Goal: Transaction & Acquisition: Purchase product/service

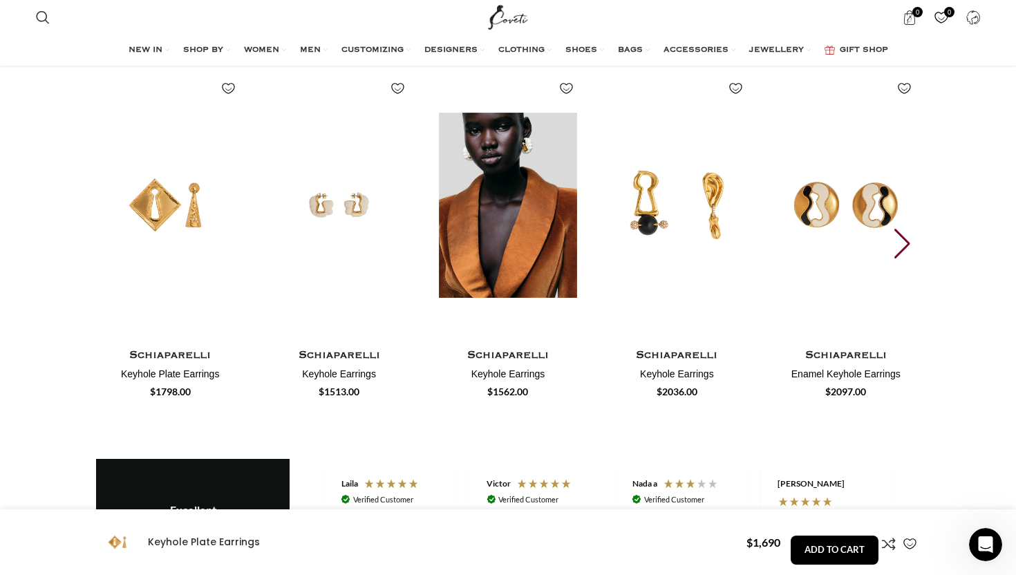
scroll to position [2263, 0]
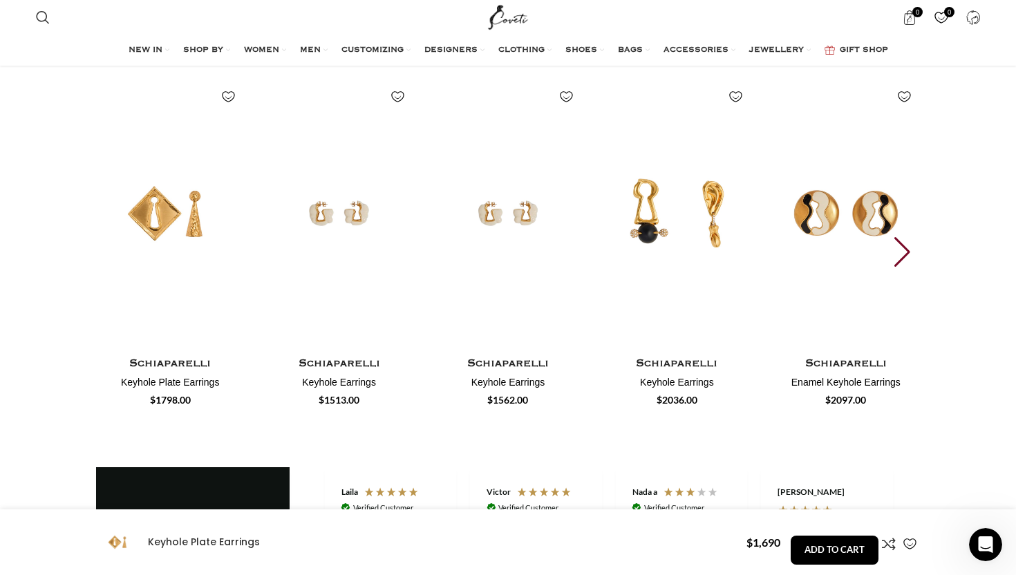
click at [171, 211] on img "1 / 30" at bounding box center [170, 213] width 153 height 285
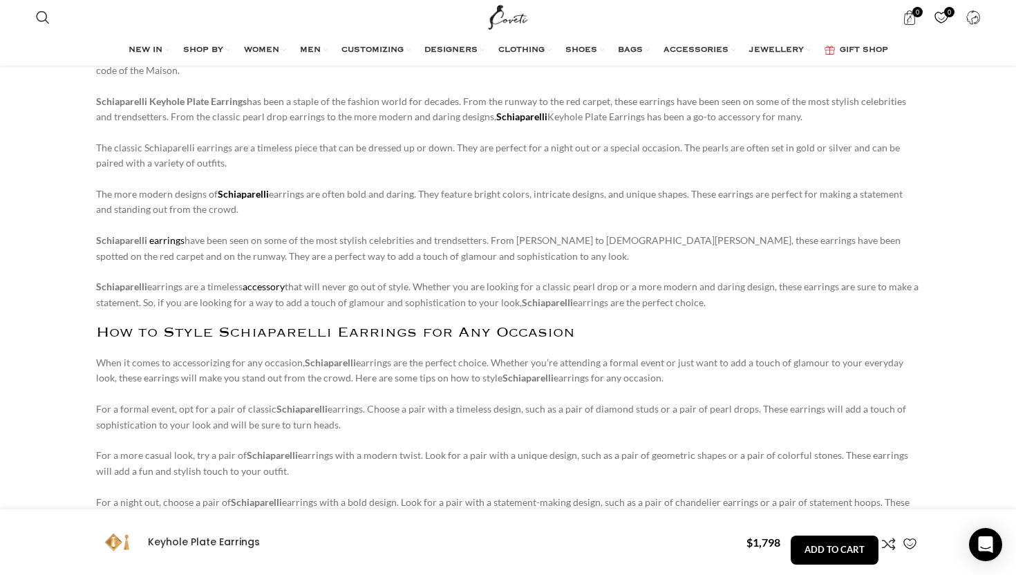
scroll to position [0, 145]
